Goal: Task Accomplishment & Management: Manage account settings

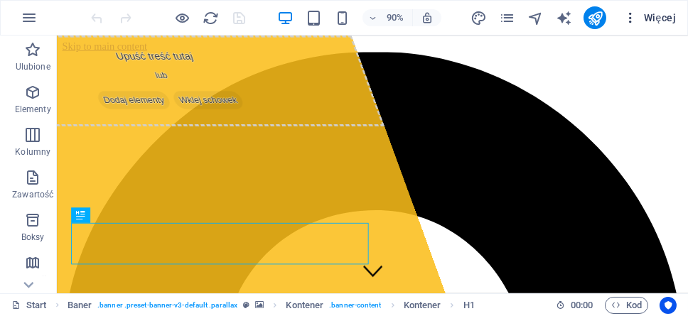
click at [634, 18] on icon "button" at bounding box center [631, 18] width 14 height 14
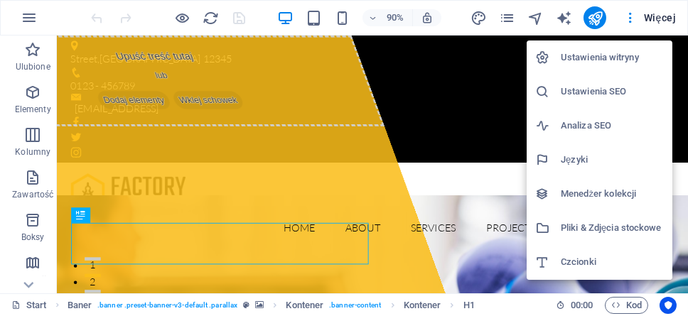
click at [564, 55] on h6 "Ustawienia witryny" at bounding box center [612, 57] width 103 height 17
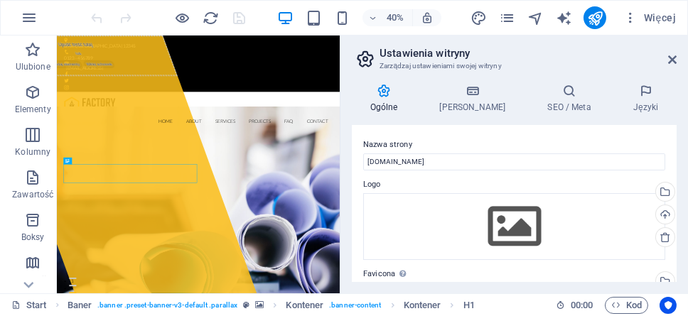
click at [388, 89] on icon at bounding box center [384, 91] width 64 height 14
click at [394, 92] on icon at bounding box center [384, 91] width 64 height 14
click at [32, 282] on icon at bounding box center [28, 285] width 20 height 20
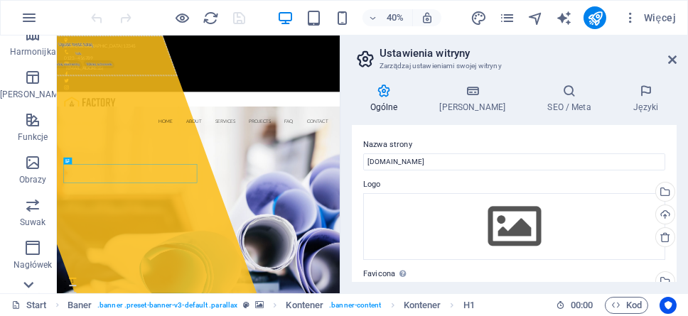
scroll to position [257, 0]
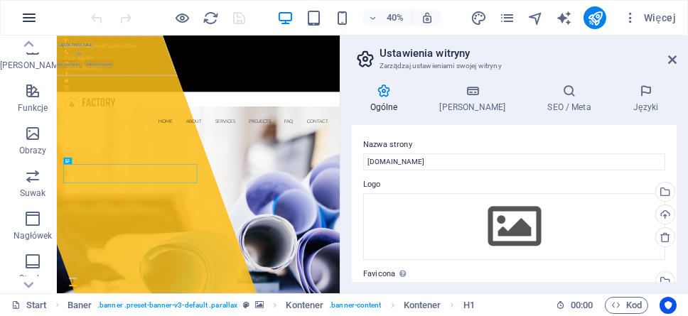
click at [27, 23] on icon "button" at bounding box center [29, 17] width 17 height 17
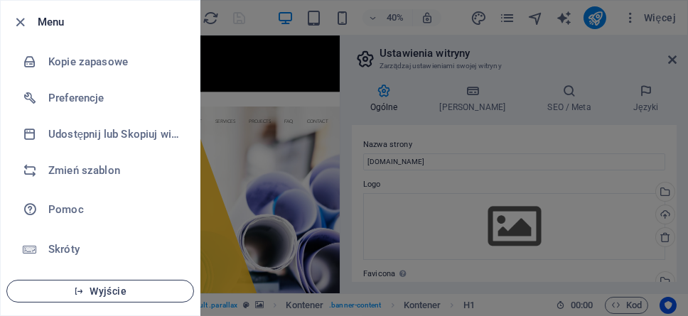
click at [112, 295] on span "Wyjście" at bounding box center [100, 291] width 164 height 11
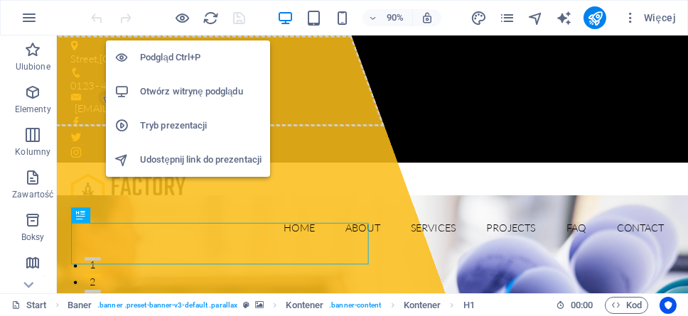
click at [195, 88] on h6 "Otwórz witrynę podglądu" at bounding box center [201, 91] width 122 height 17
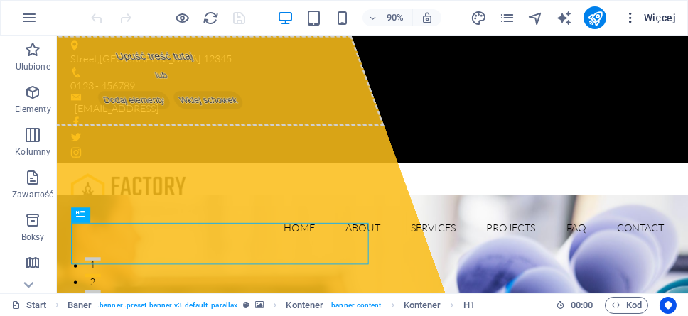
click at [668, 17] on span "Więcej" at bounding box center [650, 18] width 53 height 14
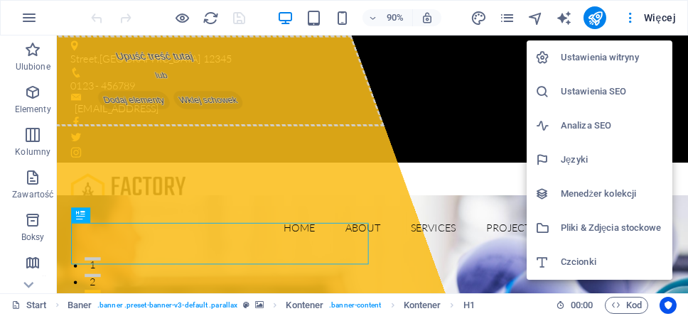
click at [601, 217] on li "Pliki & Zdjęcia stockowe" at bounding box center [600, 228] width 146 height 34
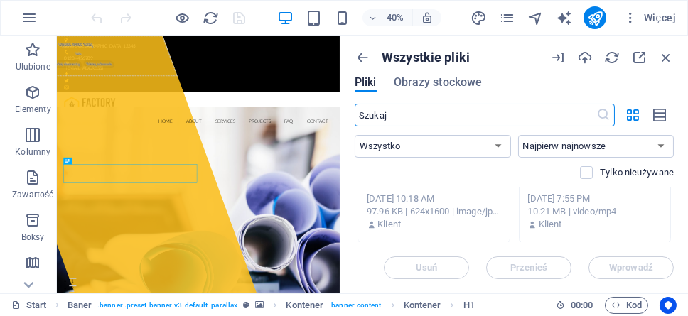
scroll to position [2446, 0]
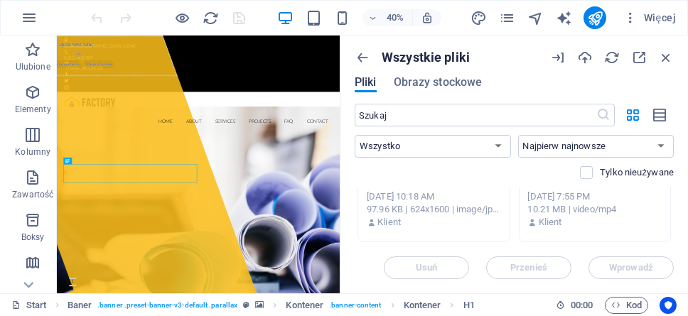
click at [370, 82] on span "Pliki" at bounding box center [366, 82] width 22 height 17
click at [437, 78] on span "Obrazy stockowe" at bounding box center [438, 82] width 89 height 17
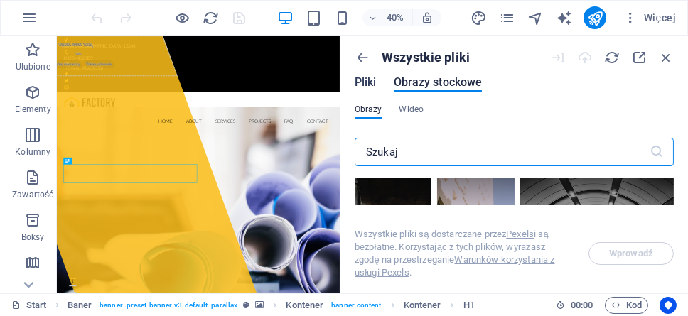
click at [373, 78] on span "Pliki" at bounding box center [366, 82] width 22 height 17
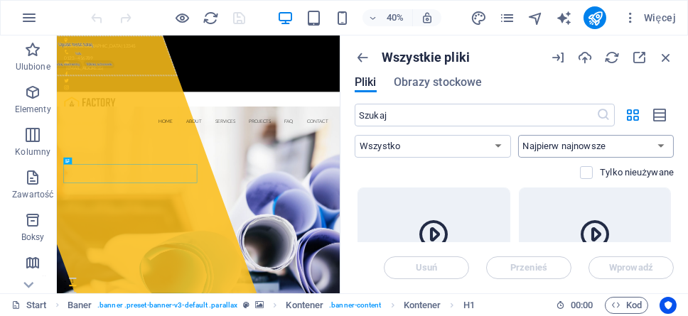
click at [640, 149] on select "Najpierw najnowsze Najpierw najstarsze Nazwa (A-Z) Nazwa (Z-A) Rozmiar (0-9) Ro…" at bounding box center [596, 146] width 156 height 23
click at [638, 149] on select "Najpierw najnowsze Najpierw najstarsze Nazwa (A-Z) Nazwa (Z-A) Rozmiar (0-9) Ro…" at bounding box center [596, 146] width 156 height 23
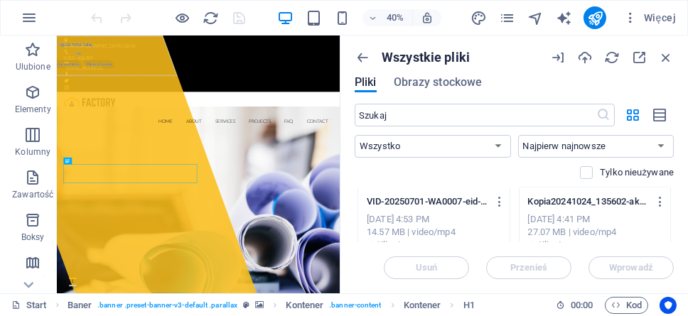
scroll to position [4266, 0]
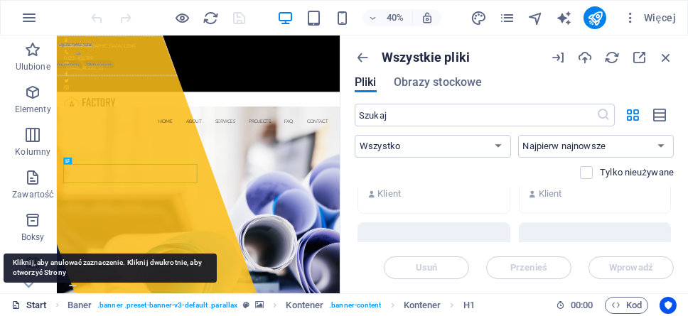
click at [32, 301] on link "Start" at bounding box center [29, 305] width 36 height 17
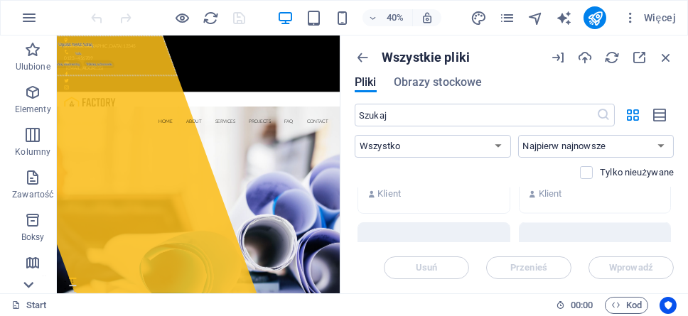
click at [28, 282] on icon at bounding box center [28, 285] width 20 height 20
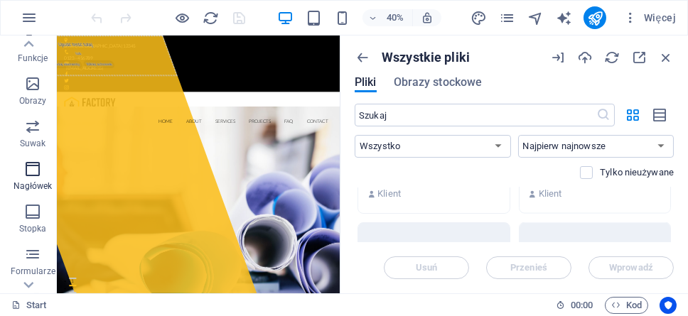
scroll to position [381, 0]
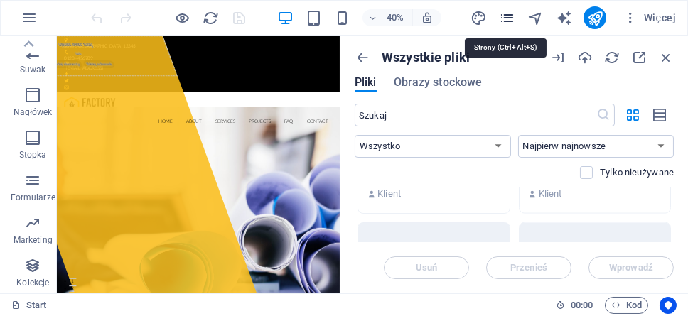
click at [504, 19] on icon "pages" at bounding box center [507, 18] width 16 height 16
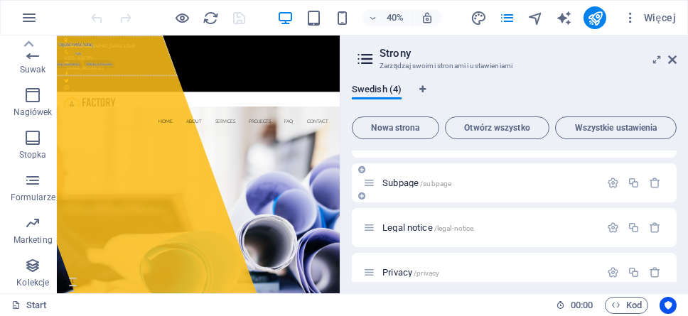
scroll to position [48, 0]
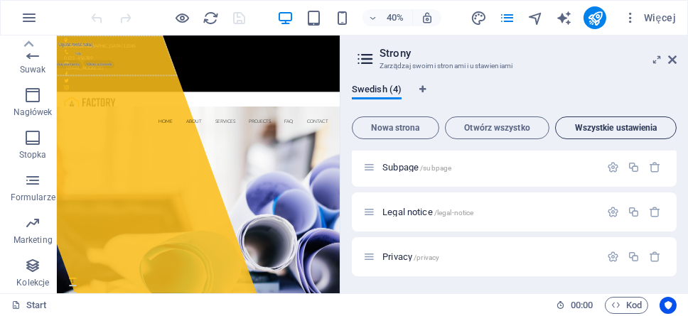
click at [635, 127] on span "Wszystkie ustawienia" at bounding box center [616, 128] width 109 height 9
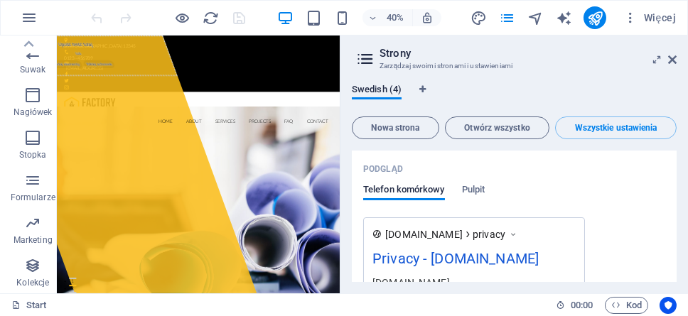
scroll to position [2165, 0]
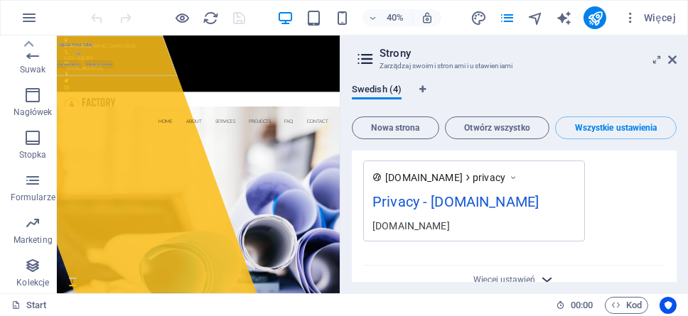
click at [546, 272] on icon "button" at bounding box center [547, 280] width 16 height 16
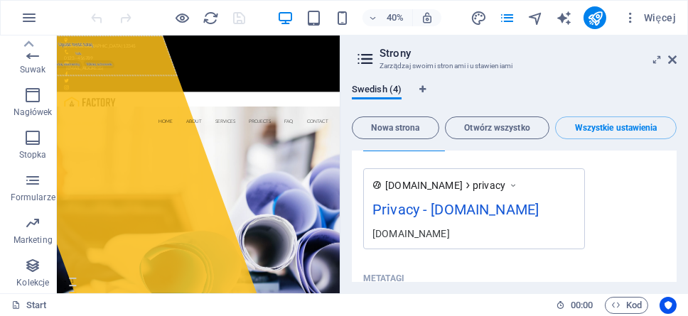
scroll to position [2154, 0]
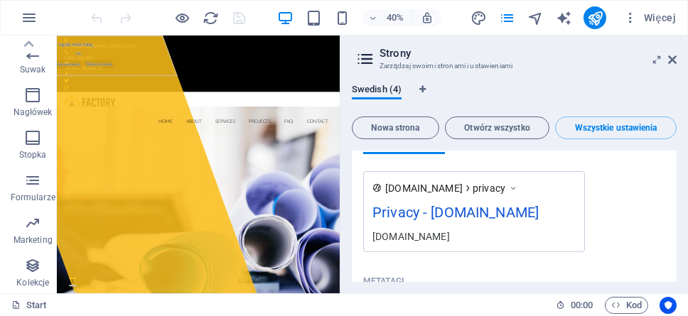
click at [105, 14] on div at bounding box center [168, 17] width 159 height 23
click at [31, 17] on icon "button" at bounding box center [29, 17] width 17 height 17
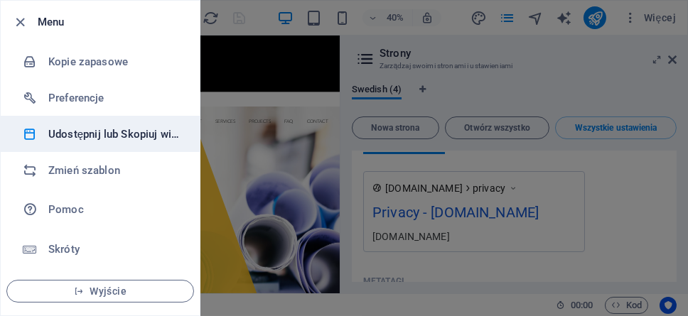
click at [87, 136] on h6 "Udostępnij lub Skopiuj witrynę" at bounding box center [114, 134] width 132 height 17
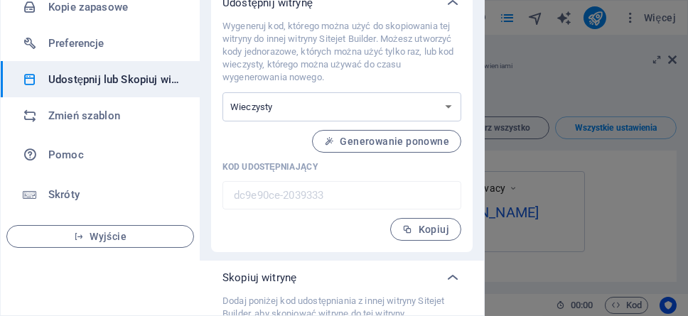
scroll to position [38, 0]
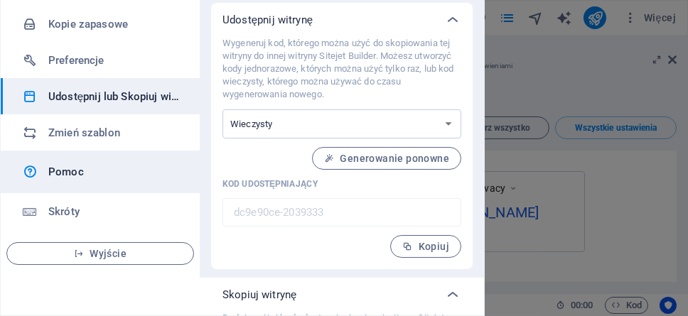
click at [77, 177] on h6 "Pomoc" at bounding box center [114, 172] width 132 height 17
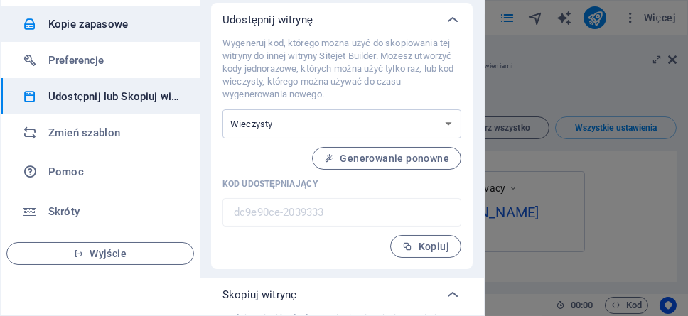
click at [83, 18] on h6 "Kopie zapasowe" at bounding box center [114, 24] width 132 height 17
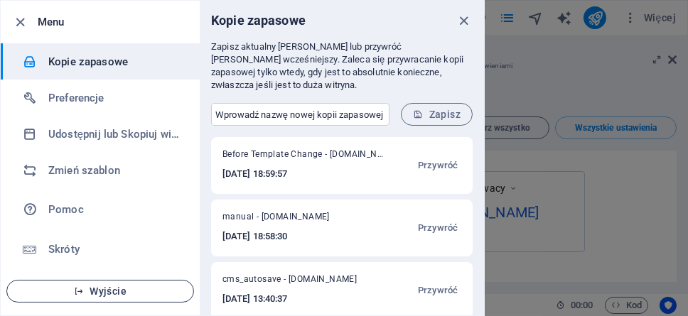
click at [144, 288] on span "Wyjście" at bounding box center [100, 291] width 164 height 11
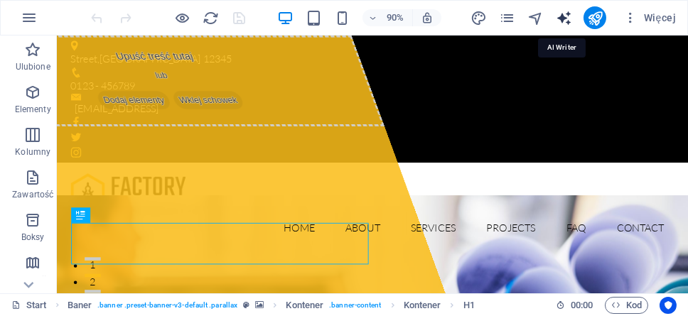
click at [562, 19] on icon "text_generator" at bounding box center [564, 18] width 16 height 16
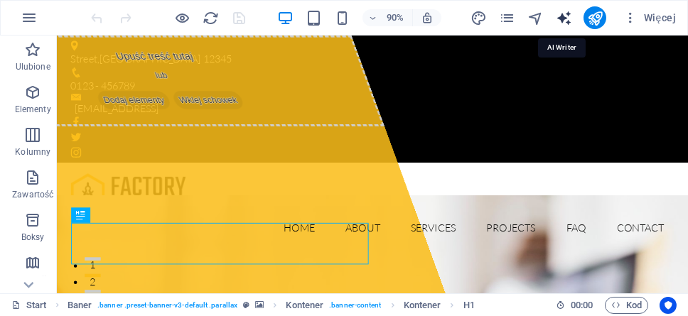
select select "English"
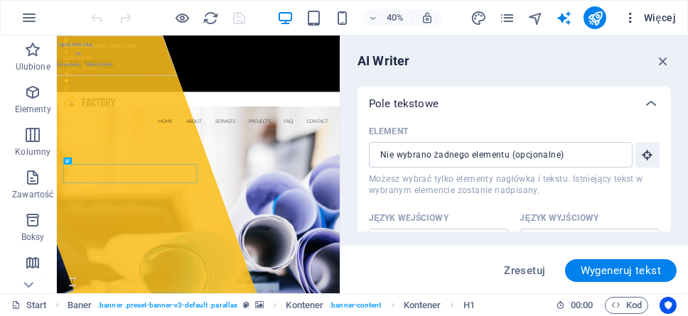
click at [631, 21] on icon "button" at bounding box center [631, 18] width 14 height 14
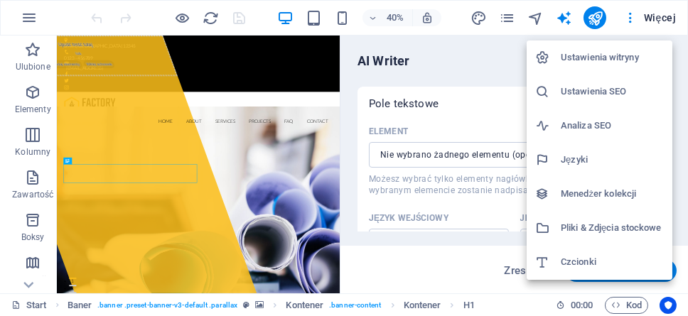
click at [590, 53] on h6 "Ustawienia witryny" at bounding box center [612, 57] width 103 height 17
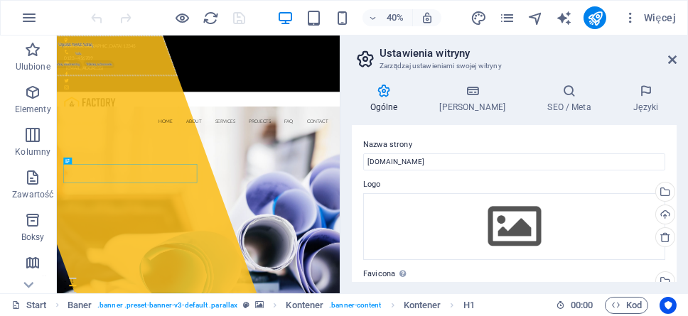
click at [394, 95] on icon at bounding box center [384, 91] width 64 height 14
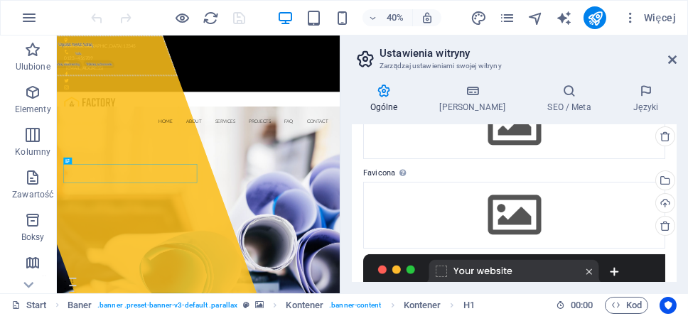
scroll to position [100, 0]
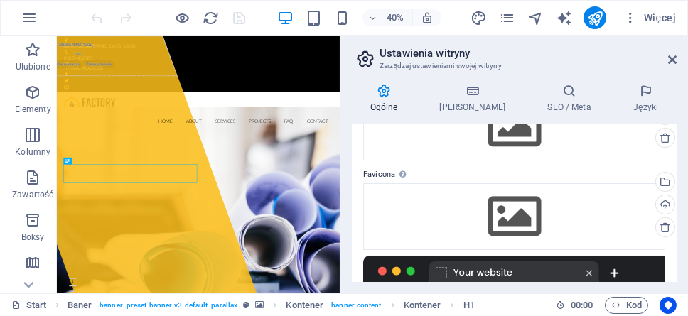
click at [393, 95] on icon at bounding box center [384, 91] width 64 height 14
click at [470, 97] on icon at bounding box center [473, 91] width 102 height 14
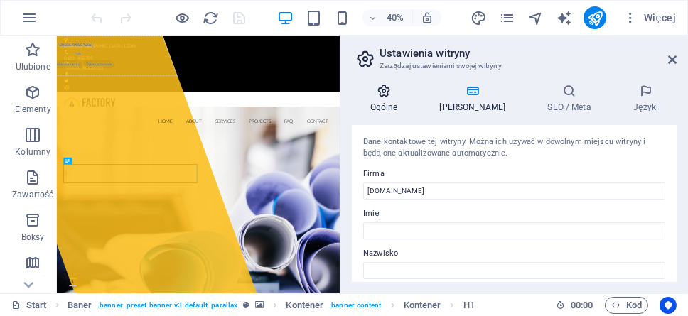
click at [391, 94] on icon at bounding box center [384, 91] width 64 height 14
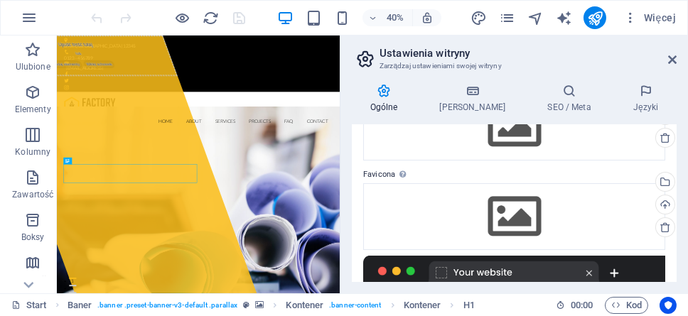
scroll to position [381, 0]
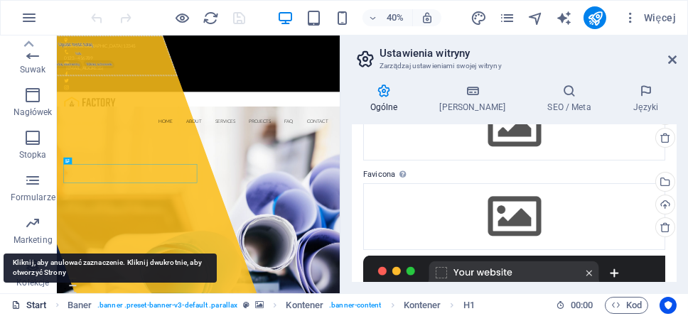
click at [30, 306] on link "Start" at bounding box center [29, 305] width 36 height 17
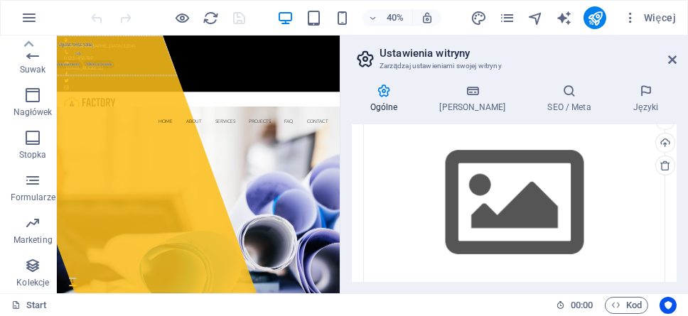
scroll to position [327, 0]
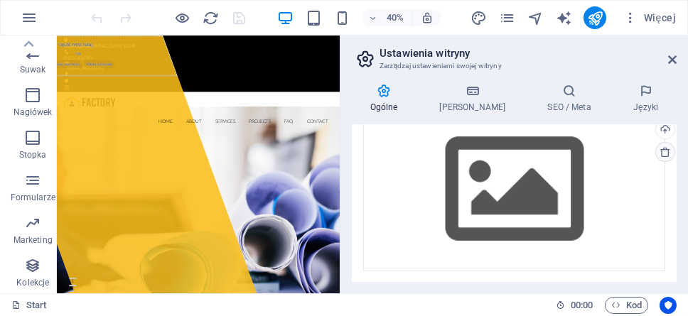
click at [660, 146] on icon at bounding box center [665, 151] width 11 height 11
drag, startPoint x: 644, startPoint y: 99, endPoint x: 612, endPoint y: 92, distance: 32.8
click at [644, 99] on h4 "Języki" at bounding box center [646, 99] width 62 height 30
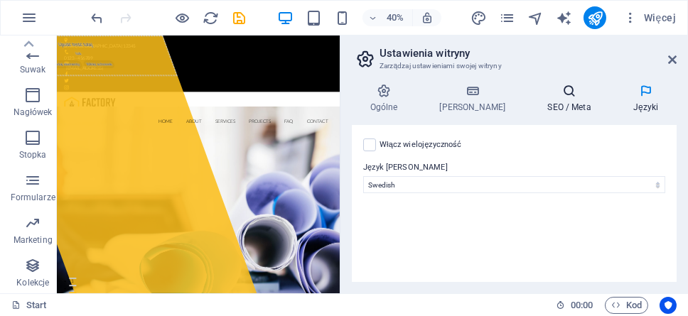
click at [548, 98] on h4 "SEO / Meta" at bounding box center [573, 99] width 86 height 30
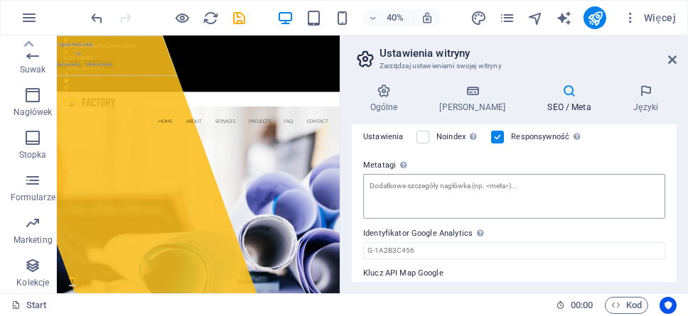
scroll to position [363, 0]
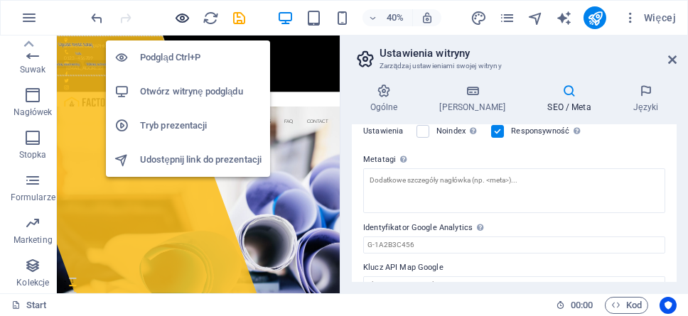
click at [191, 18] on icon "button" at bounding box center [183, 18] width 16 height 16
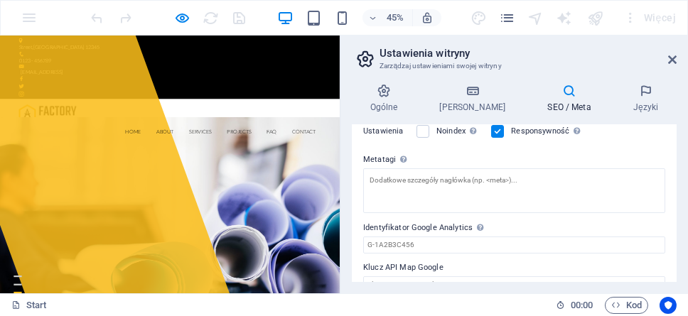
click at [244, 19] on div at bounding box center [168, 17] width 159 height 23
click at [31, 15] on div "45% Więcej" at bounding box center [344, 18] width 687 height 34
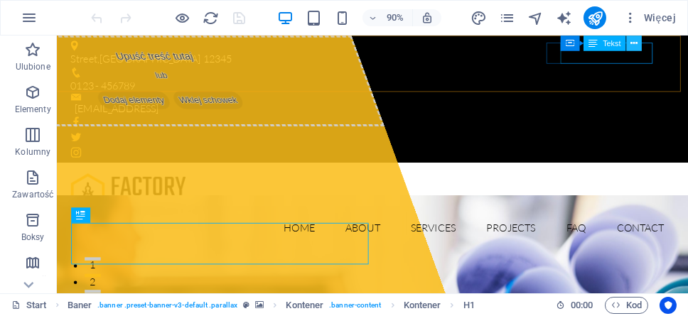
click at [638, 46] on icon at bounding box center [634, 43] width 7 height 14
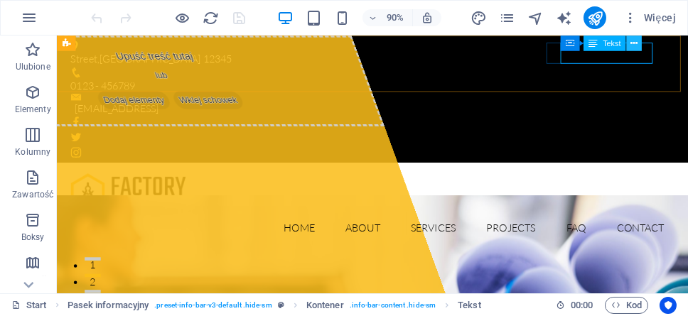
click at [629, 45] on button at bounding box center [634, 44] width 16 height 16
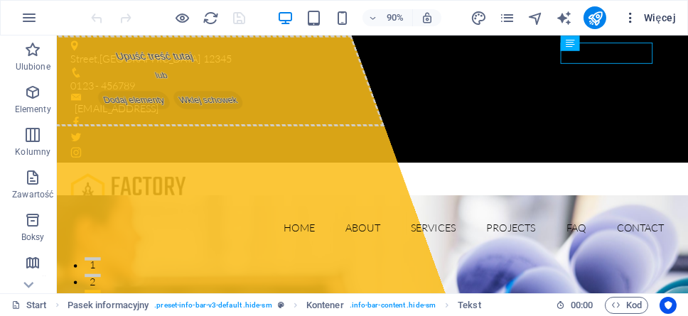
click at [634, 17] on icon "button" at bounding box center [631, 18] width 14 height 14
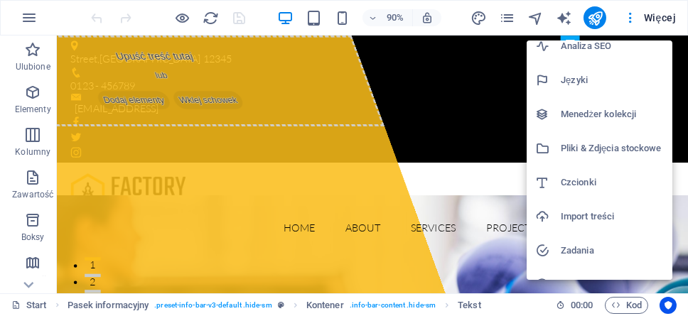
scroll to position [135, 0]
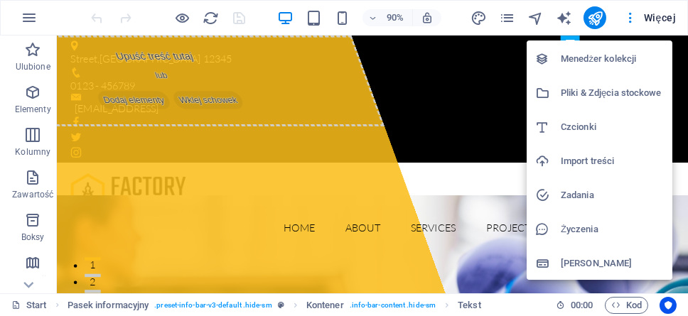
click at [570, 188] on h6 "Zadania" at bounding box center [612, 195] width 103 height 17
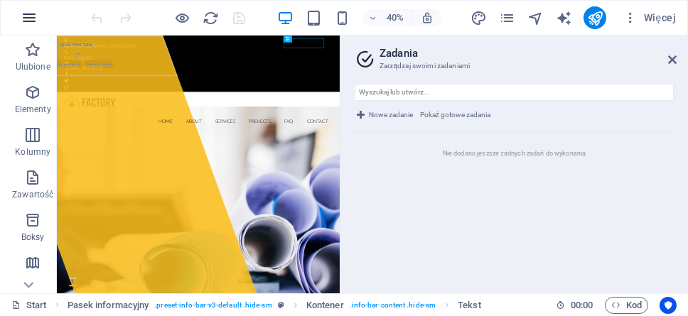
click at [28, 20] on icon "button" at bounding box center [29, 17] width 17 height 17
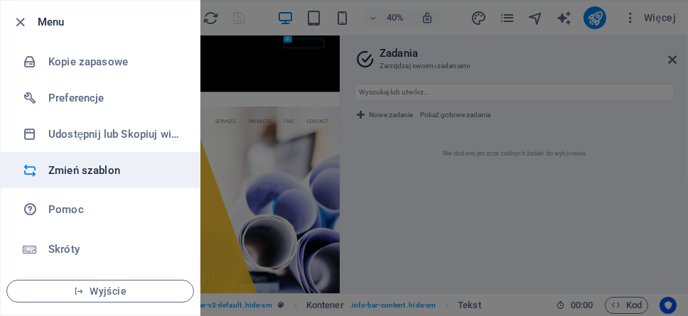
click at [90, 167] on h6 "Zmień szablon" at bounding box center [114, 170] width 132 height 17
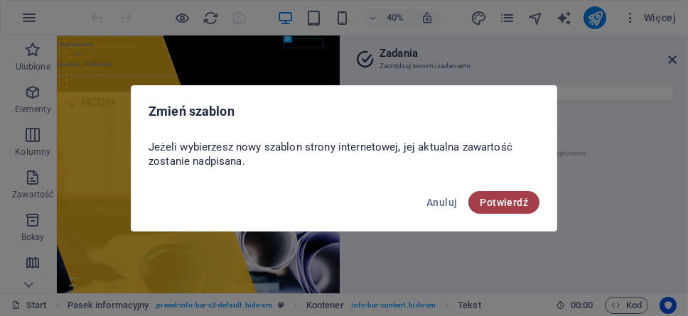
click at [498, 198] on span "Potwierdź" at bounding box center [504, 202] width 48 height 11
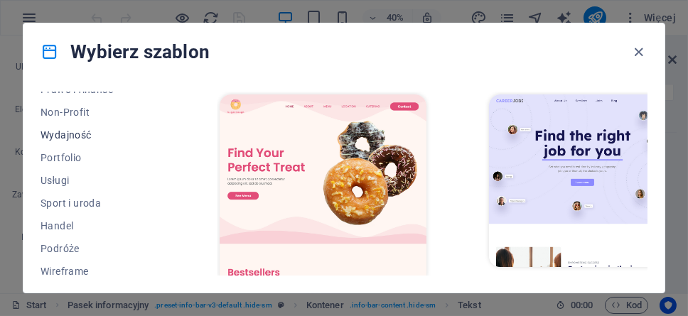
scroll to position [384, 0]
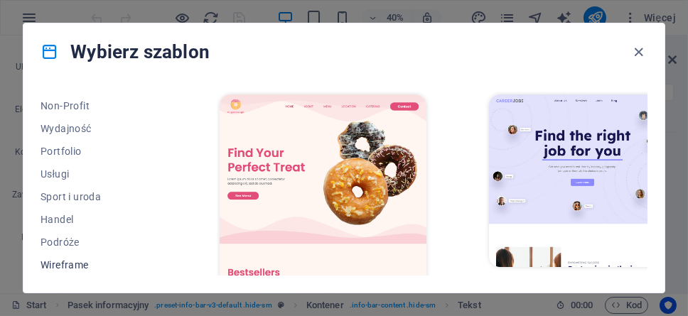
click at [78, 270] on button "Wireframe" at bounding box center [99, 265] width 117 height 23
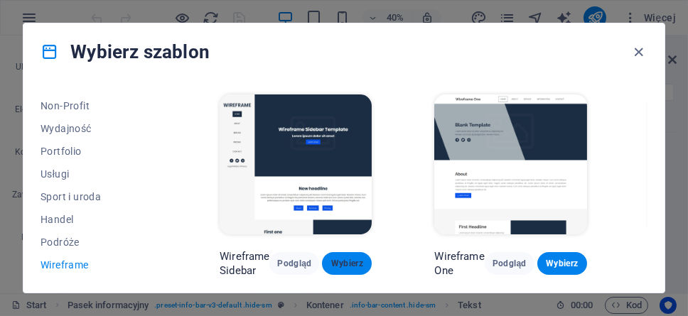
click at [345, 258] on span "Wybierz" at bounding box center [347, 263] width 27 height 11
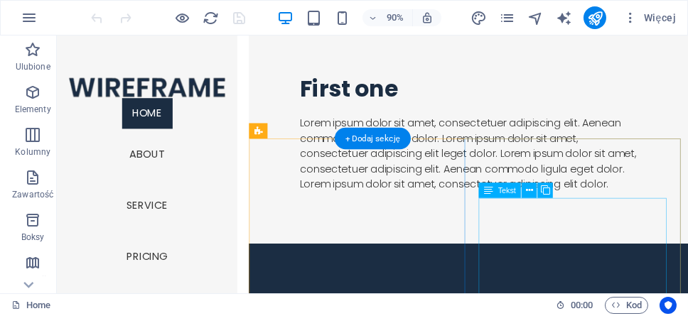
scroll to position [967, 0]
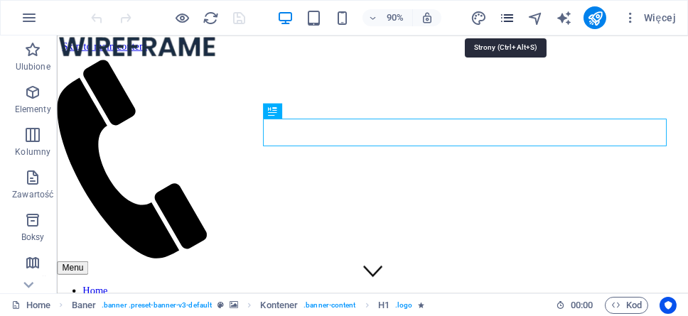
click at [510, 18] on icon "pages" at bounding box center [507, 18] width 16 height 16
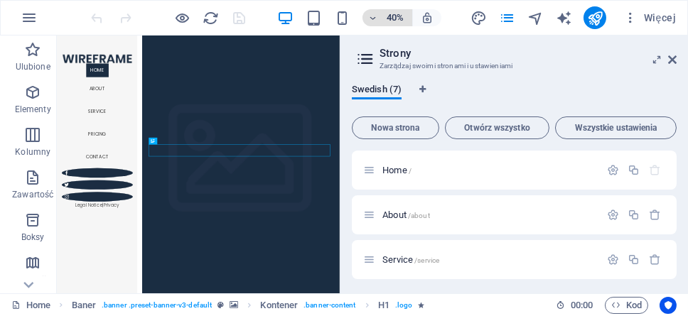
click at [372, 13] on span "40%" at bounding box center [387, 17] width 38 height 17
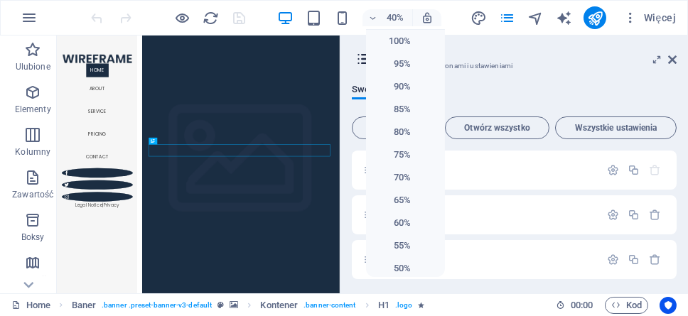
click at [373, 14] on div at bounding box center [344, 158] width 688 height 316
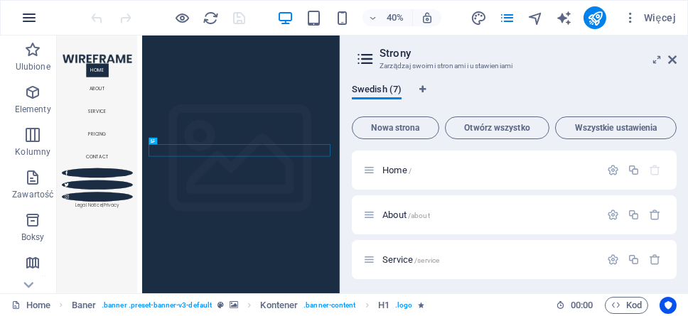
click at [38, 17] on icon "button" at bounding box center [29, 17] width 17 height 17
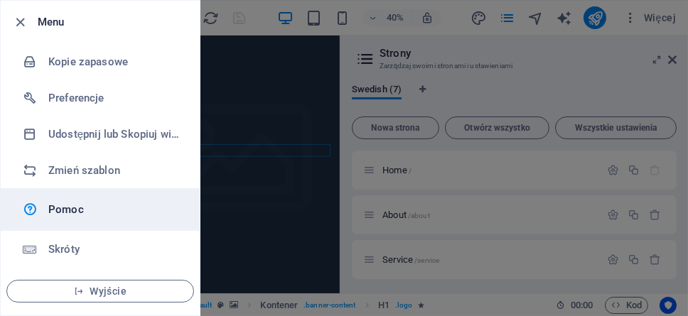
click at [75, 204] on h6 "Pomoc" at bounding box center [114, 209] width 132 height 17
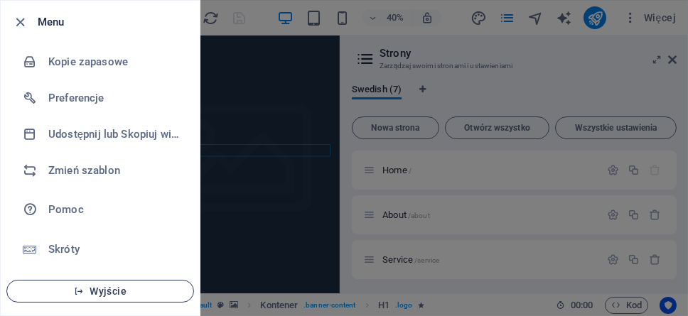
click at [131, 291] on span "Wyjście" at bounding box center [100, 291] width 164 height 11
